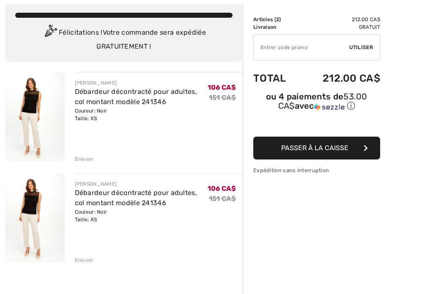
scroll to position [49, 0]
click at [87, 263] on div "Enlever" at bounding box center [84, 260] width 19 height 8
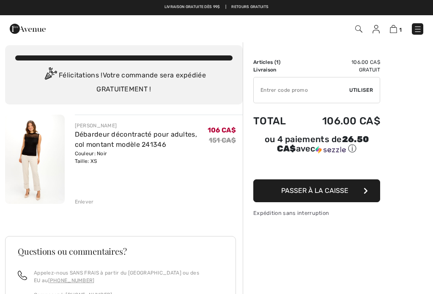
scroll to position [6, 0]
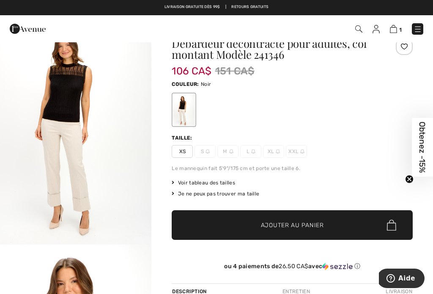
scroll to position [23, 0]
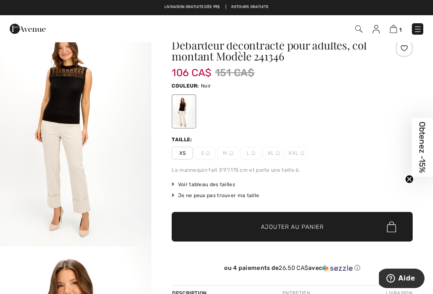
click at [222, 185] on span "Voir tableau des tailles" at bounding box center [203, 185] width 63 height 8
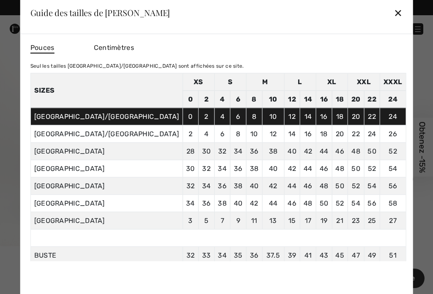
click at [394, 12] on div "✕" at bounding box center [398, 13] width 9 height 18
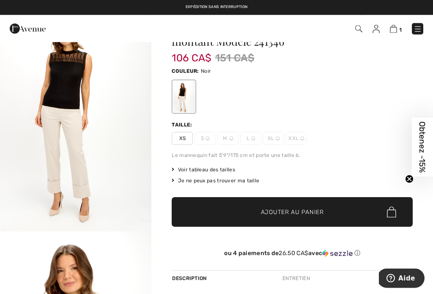
scroll to position [0, 0]
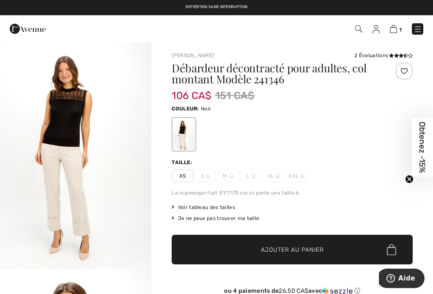
click at [396, 30] on img at bounding box center [393, 29] width 7 height 8
checkbox input "true"
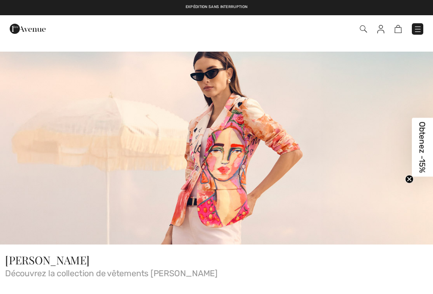
checkbox input "true"
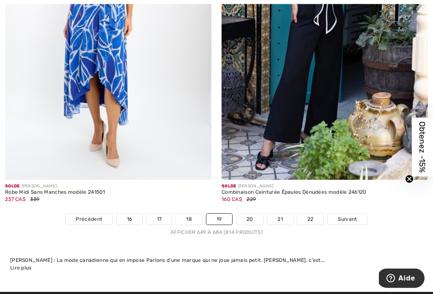
scroll to position [6457, 0]
click at [250, 214] on link "20" at bounding box center [249, 219] width 27 height 11
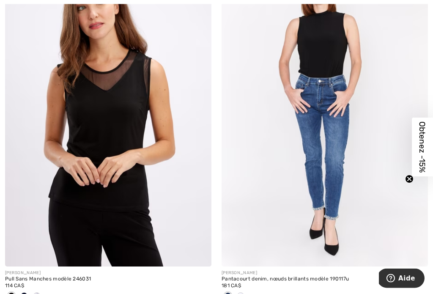
scroll to position [5328, 0]
click at [133, 110] on img at bounding box center [108, 111] width 206 height 309
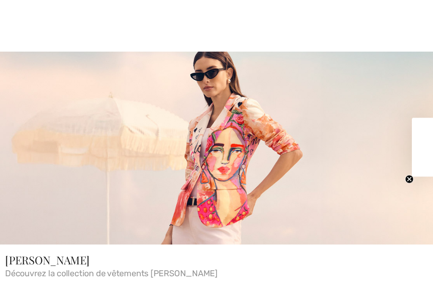
checkbox input "true"
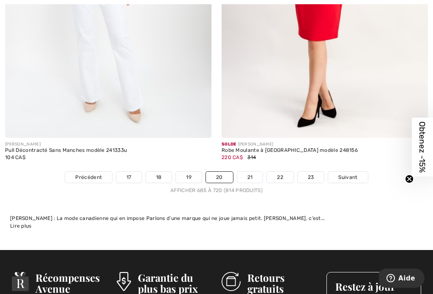
scroll to position [6502, 0]
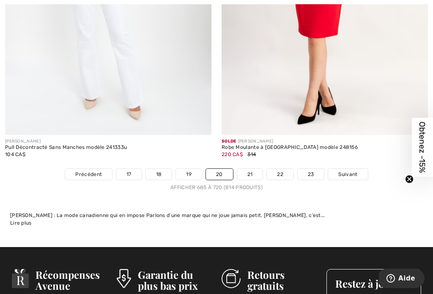
click at [247, 172] on link "21" at bounding box center [250, 174] width 26 height 11
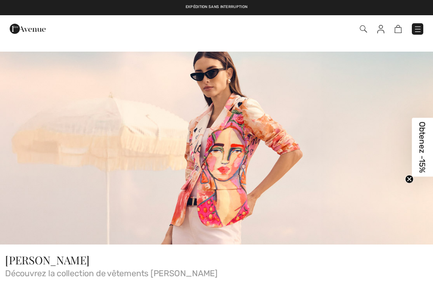
checkbox input "true"
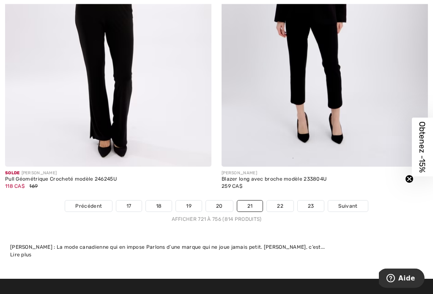
scroll to position [6505, 0]
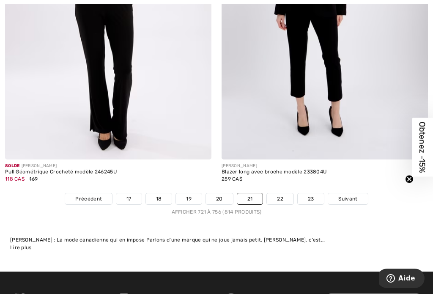
click at [282, 197] on link "22" at bounding box center [280, 198] width 27 height 11
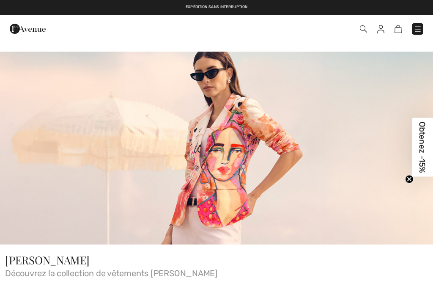
checkbox input "true"
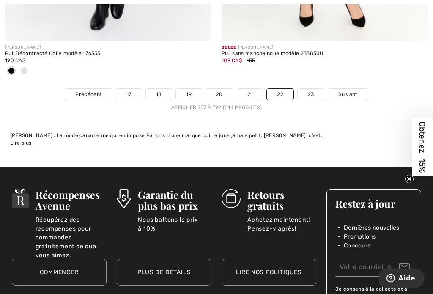
scroll to position [6626, 0]
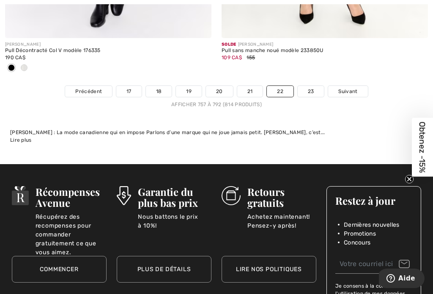
click at [304, 89] on link "23" at bounding box center [311, 91] width 27 height 11
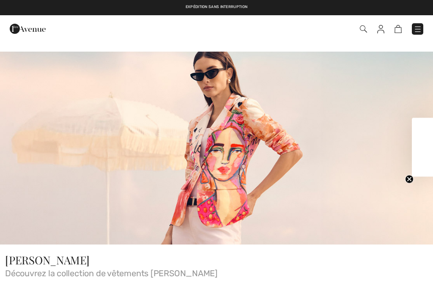
checkbox input "true"
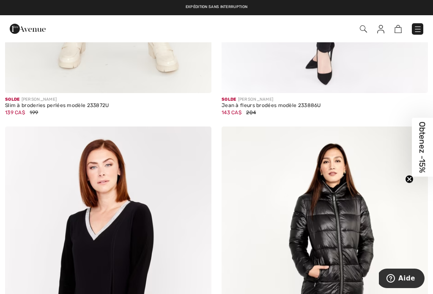
scroll to position [3351, 0]
